Goal: Task Accomplishment & Management: Use online tool/utility

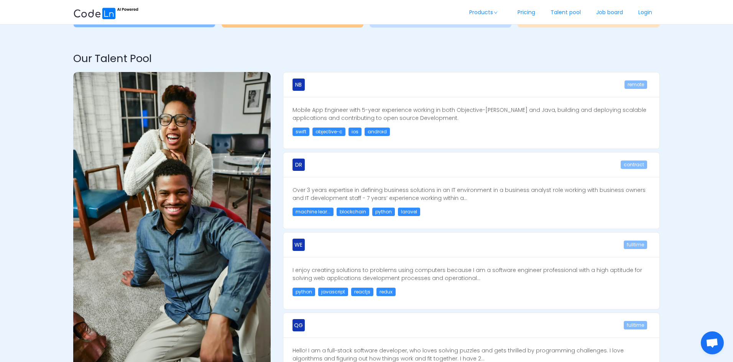
scroll to position [613, 0]
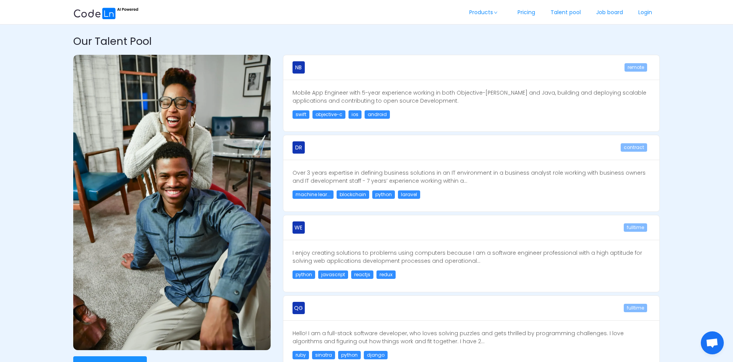
click at [338, 80] on div "DR" at bounding box center [458, 67] width 332 height 25
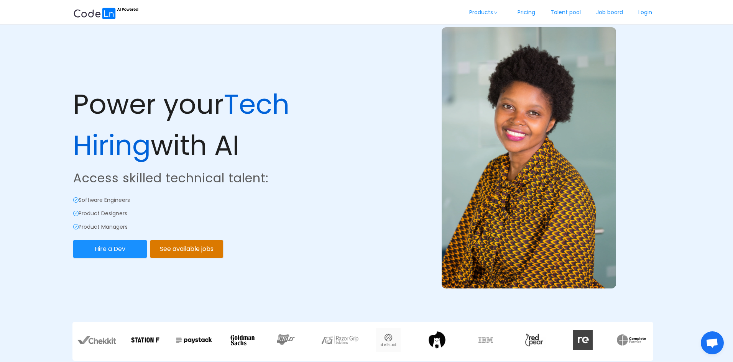
scroll to position [0, 0]
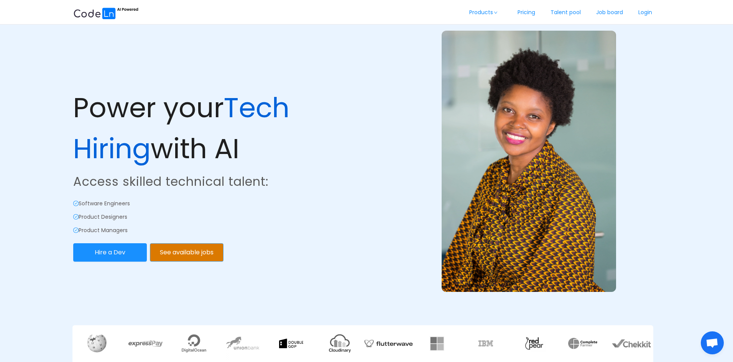
click at [174, 252] on button "See available jobs" at bounding box center [187, 252] width 74 height 18
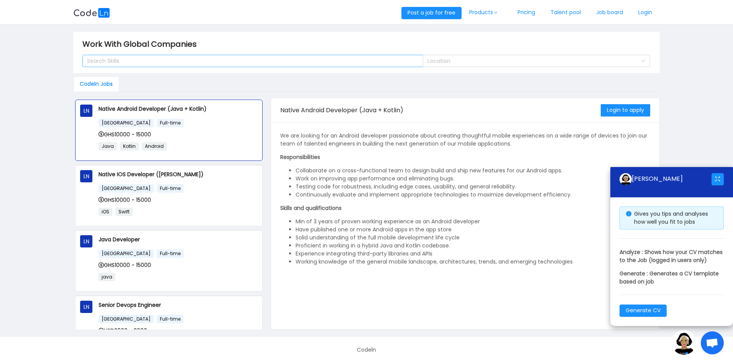
click at [133, 61] on div "Search Skills" at bounding box center [249, 61] width 325 height 8
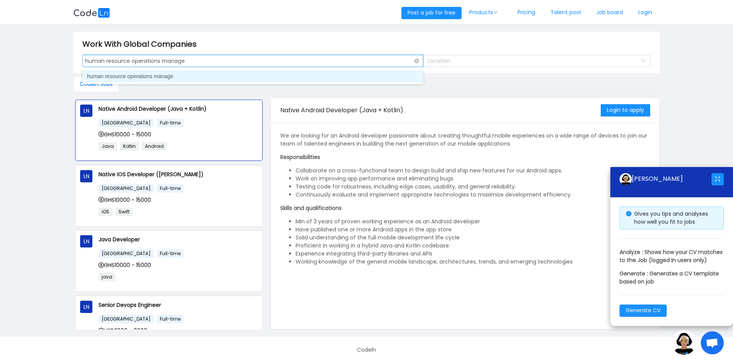
type input "human resource operations manager"
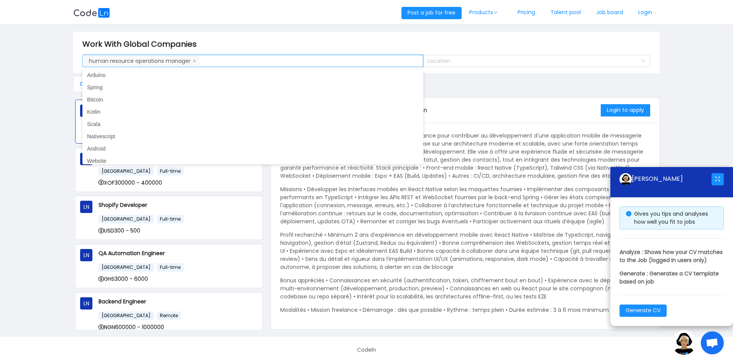
scroll to position [361, 0]
click at [39, 215] on main "Work With Global Companies Search Skills human resource operations manager Loca…" at bounding box center [366, 181] width 733 height 312
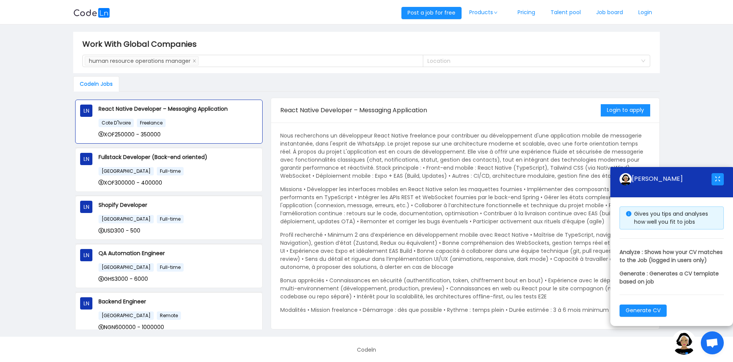
scroll to position [1, 0]
click at [677, 128] on main "Work With Global Companies Search Skills human resource operations manager Loca…" at bounding box center [366, 179] width 733 height 312
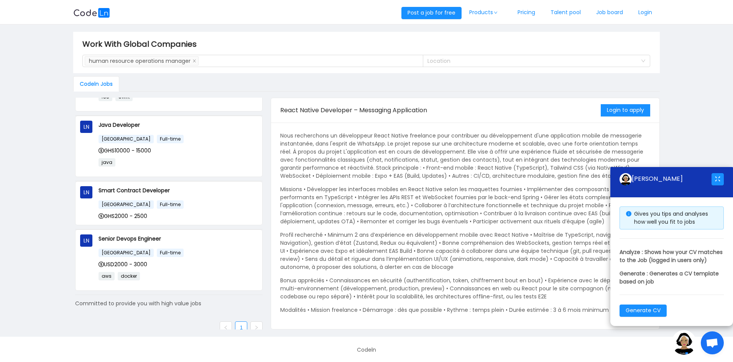
scroll to position [361, 0]
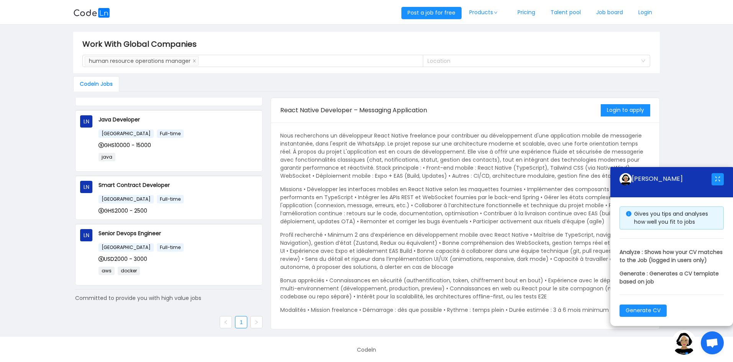
click at [254, 323] on icon "icon: right" at bounding box center [256, 322] width 5 height 5
